Goal: Find specific page/section: Find specific page/section

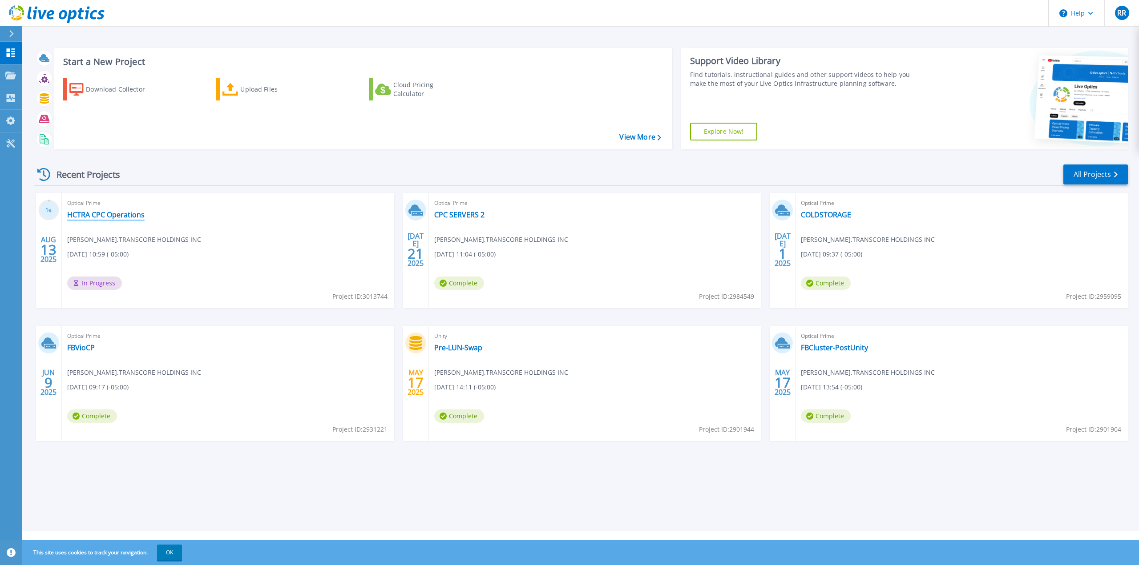
click at [113, 213] on link "HCTRA CPC Operations" at bounding box center [105, 214] width 77 height 9
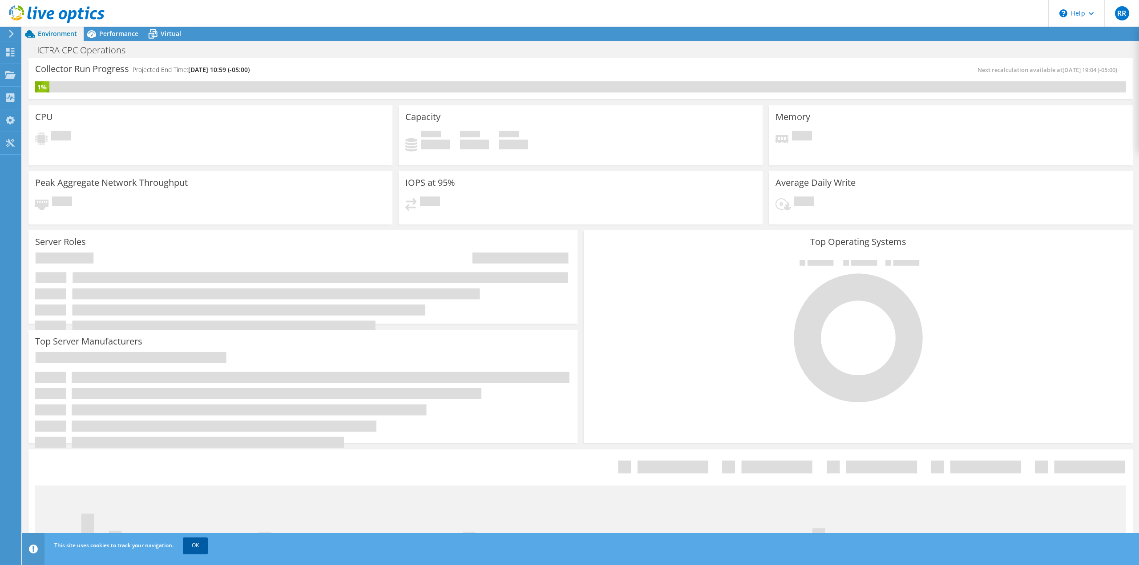
click at [200, 547] on link "OK" at bounding box center [195, 546] width 25 height 16
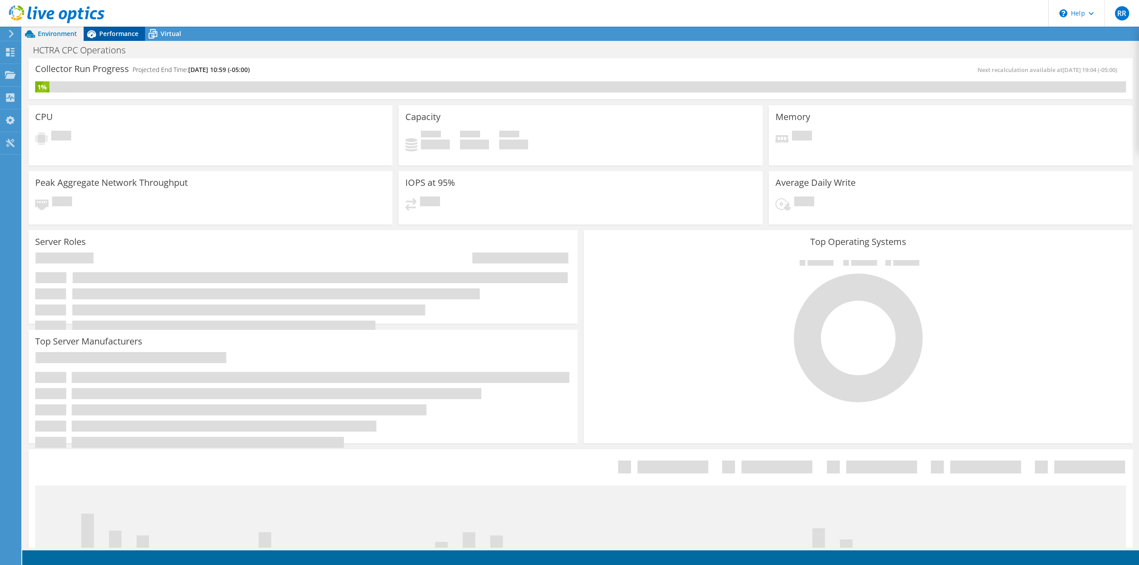
click at [127, 37] on span "Performance" at bounding box center [118, 33] width 39 height 8
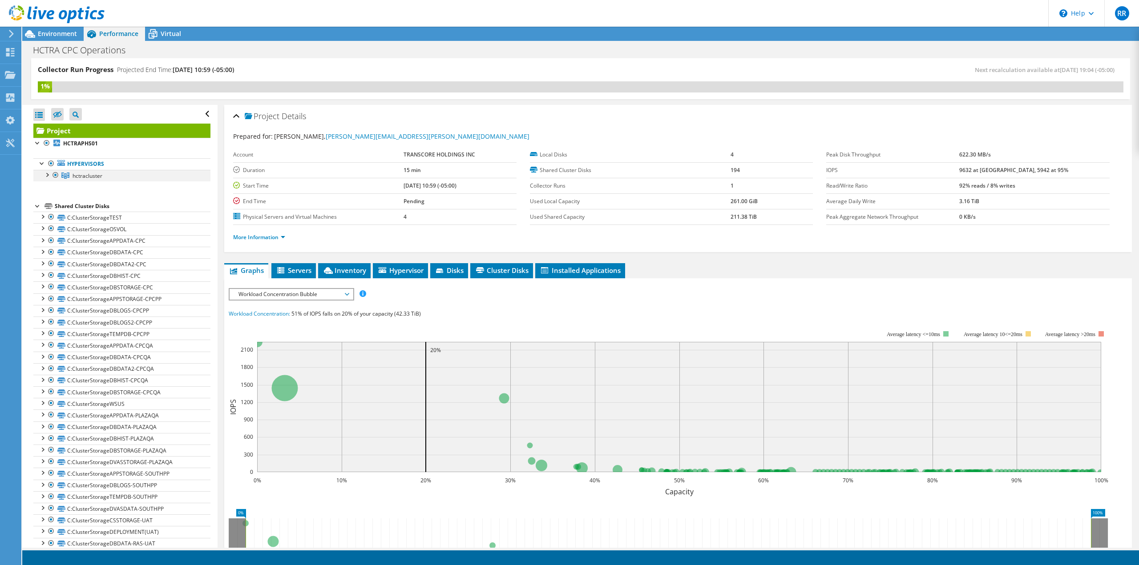
click at [48, 175] on div at bounding box center [46, 174] width 9 height 9
click at [63, 35] on span "Environment" at bounding box center [57, 33] width 39 height 8
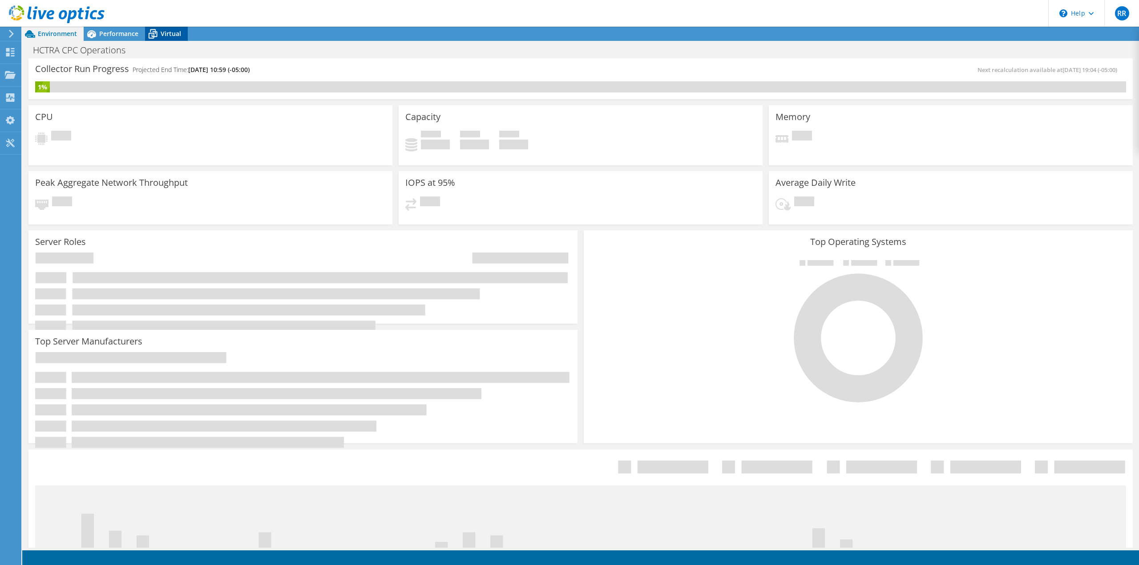
click at [171, 35] on span "Virtual" at bounding box center [171, 33] width 20 height 8
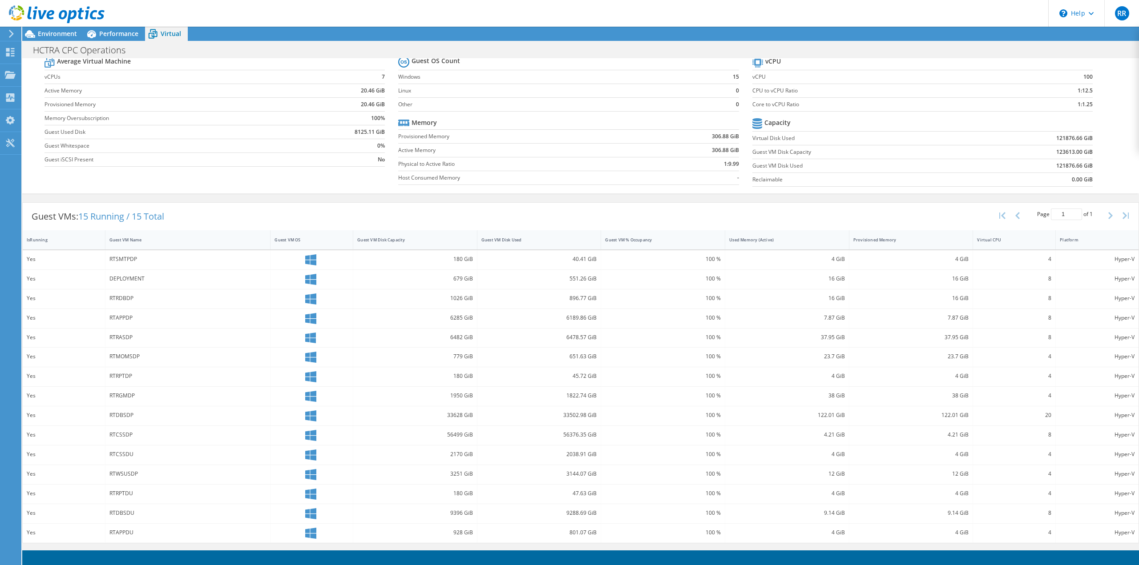
scroll to position [131, 0]
